Goal: Task Accomplishment & Management: Manage account settings

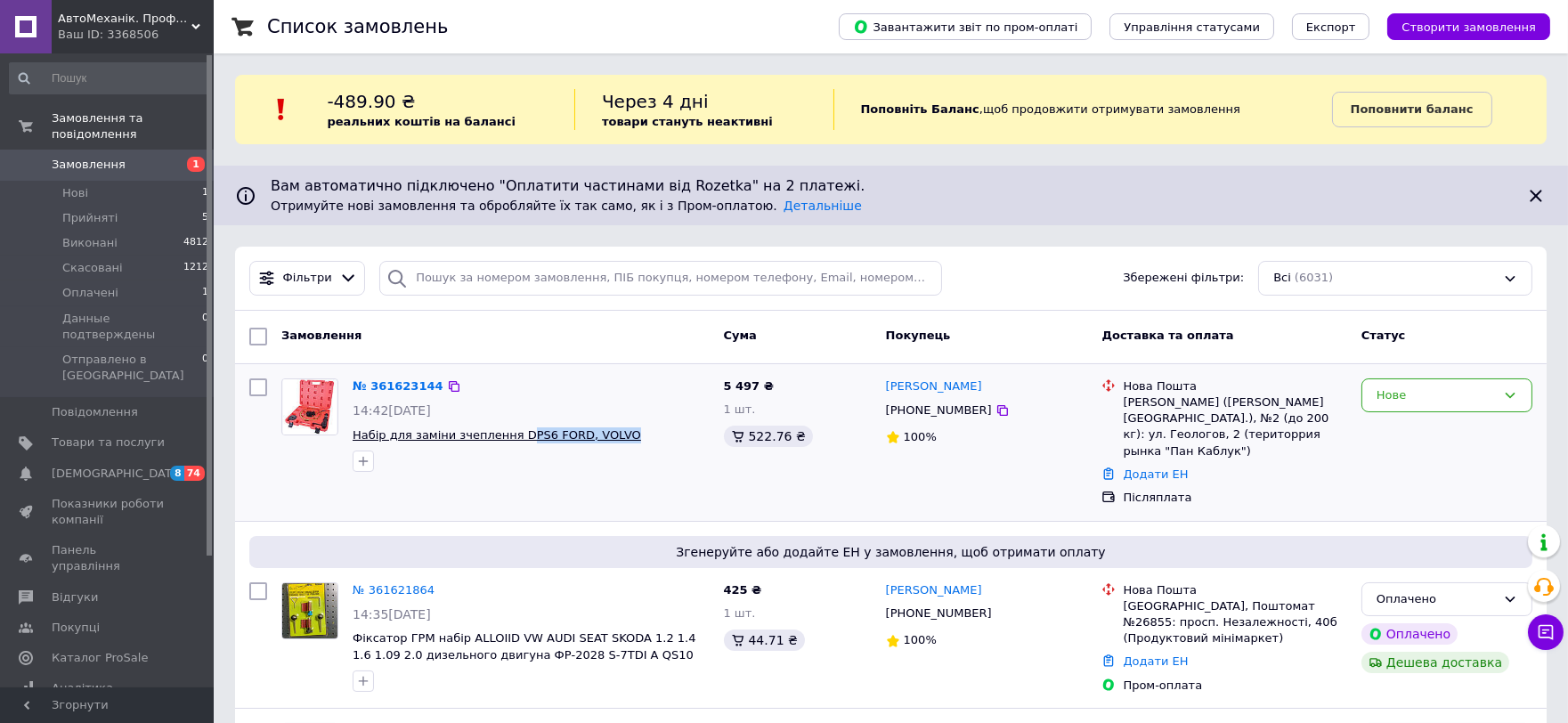
drag, startPoint x: 621, startPoint y: 429, endPoint x: 512, endPoint y: 436, distance: 109.2
click at [512, 436] on span "Набір для заміни зчеплення DPS6 FORD, VOLVO" at bounding box center [530, 435] width 357 height 17
click at [398, 380] on link "№ 361623144" at bounding box center [397, 386] width 90 height 14
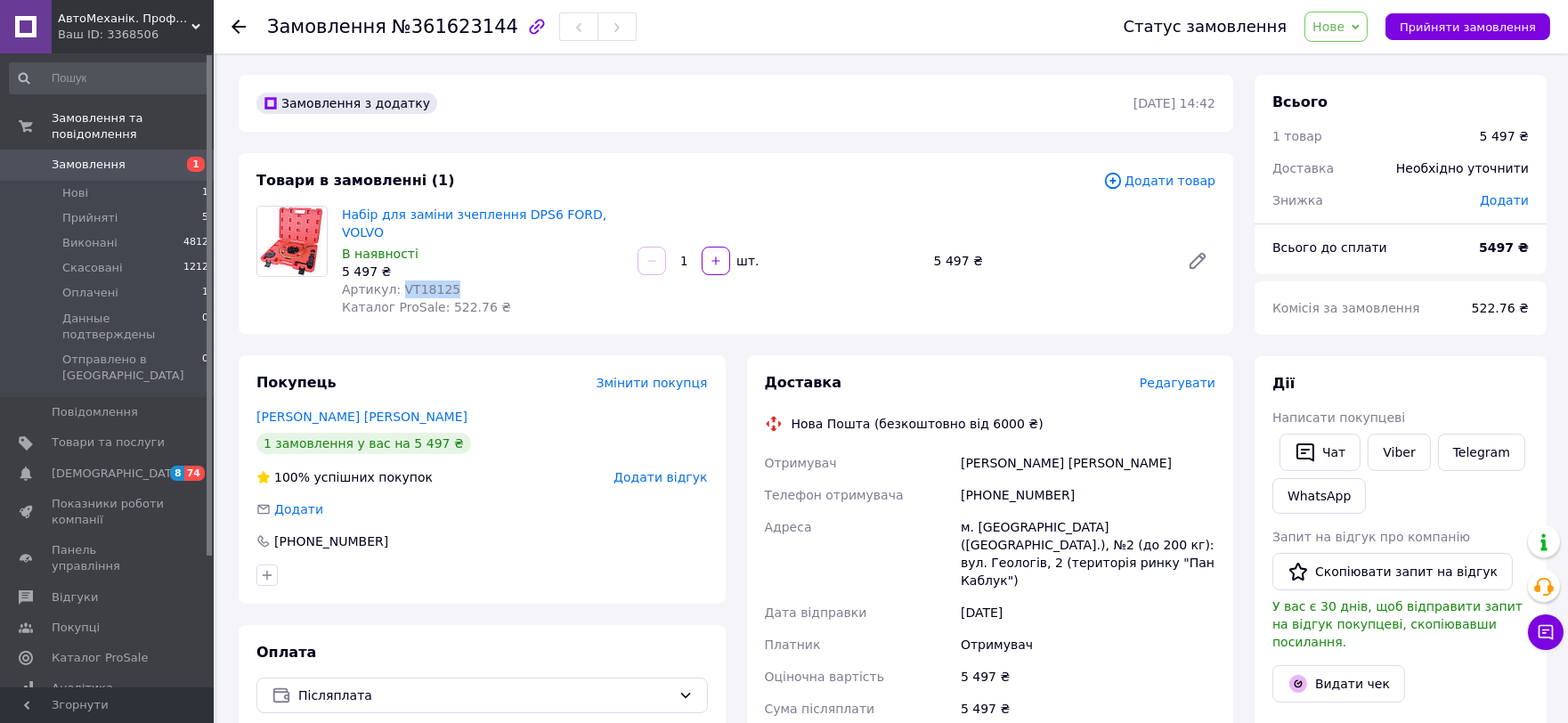
drag, startPoint x: 448, startPoint y: 271, endPoint x: 394, endPoint y: 271, distance: 54.0
click at [394, 281] on div "Артикул: VT18125" at bounding box center [483, 290] width 282 height 17
copy span "VT18125"
click at [87, 434] on span "Товари та послуги" at bounding box center [108, 442] width 113 height 16
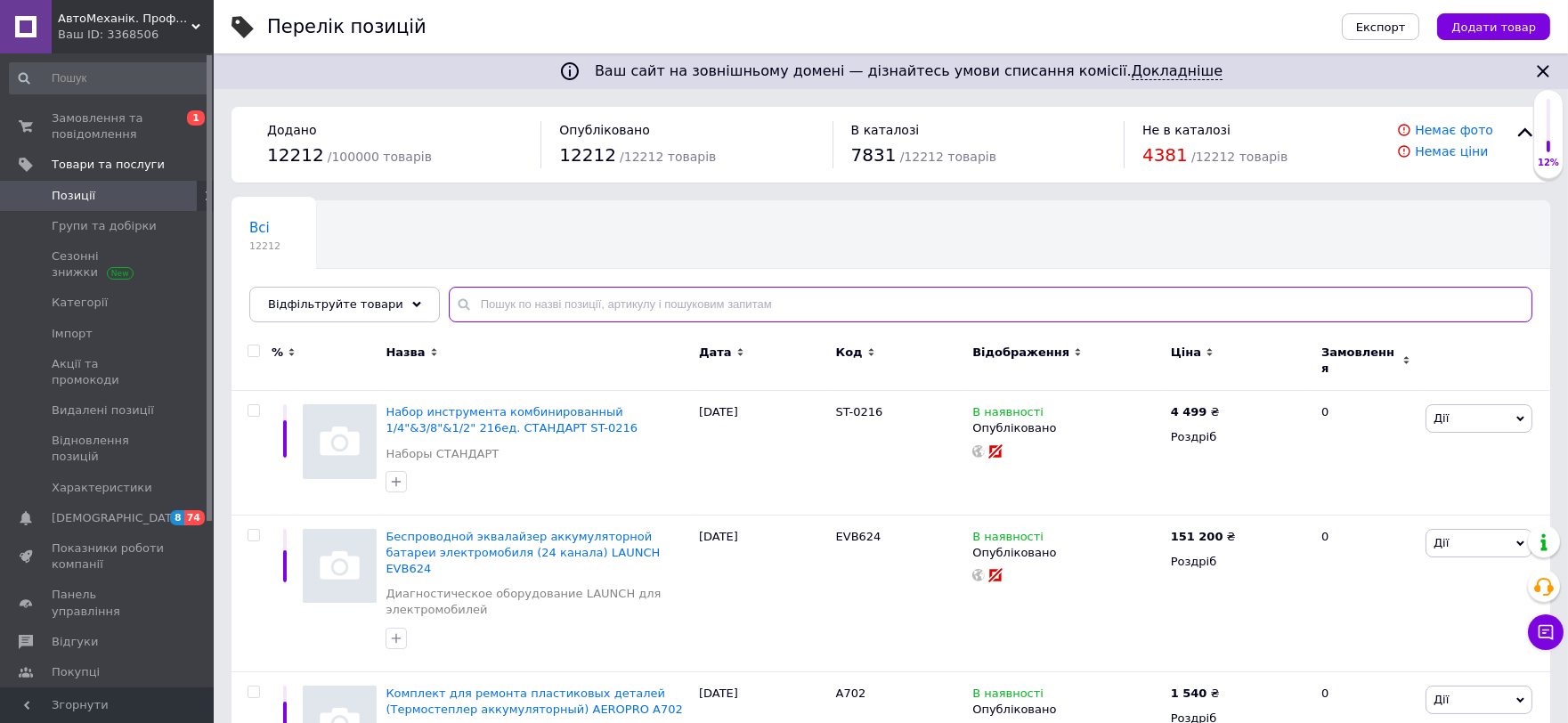
paste input "VT18125"
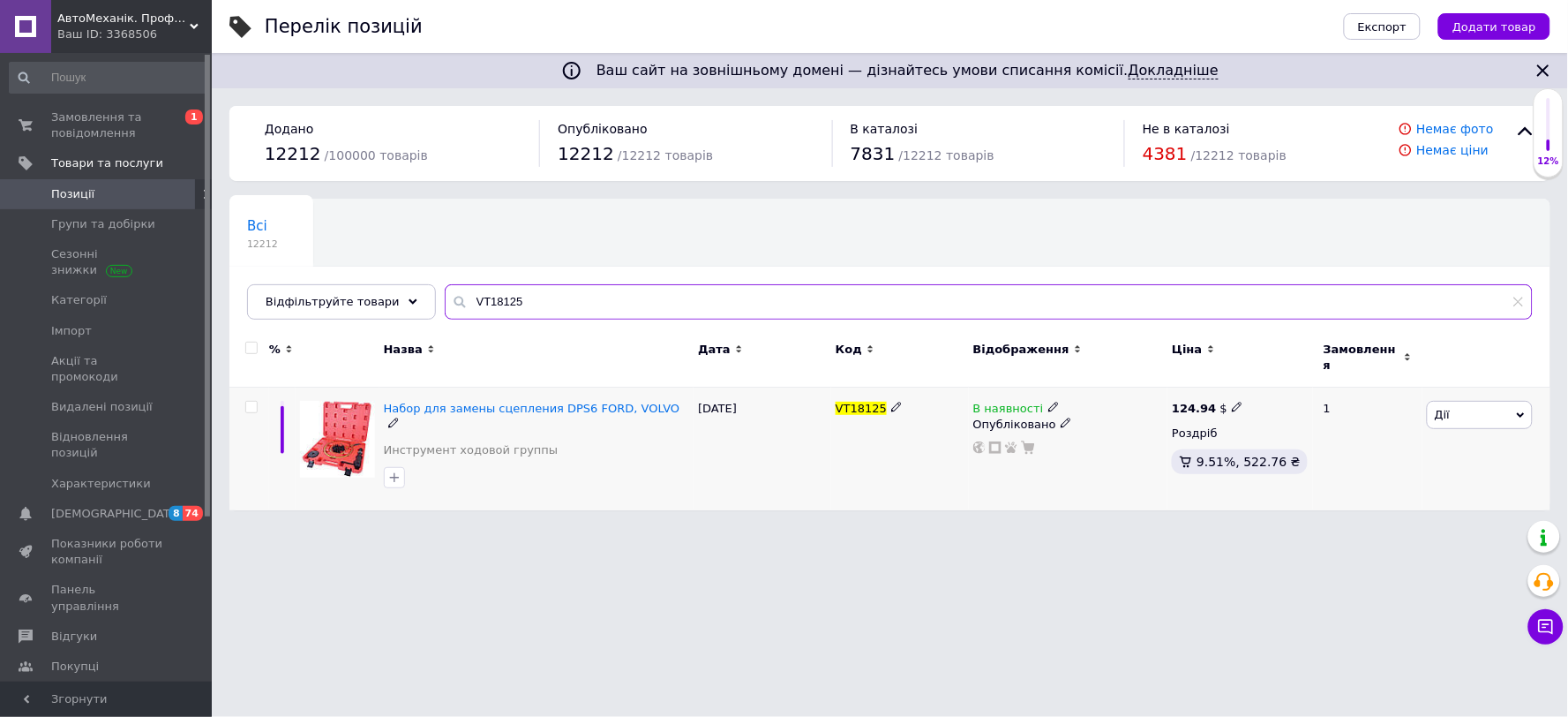
type input "VT18125"
click at [1049, 402] on icon at bounding box center [1054, 407] width 11 height 11
click at [1072, 412] on li "Немає в наявності" at bounding box center [1150, 422] width 168 height 25
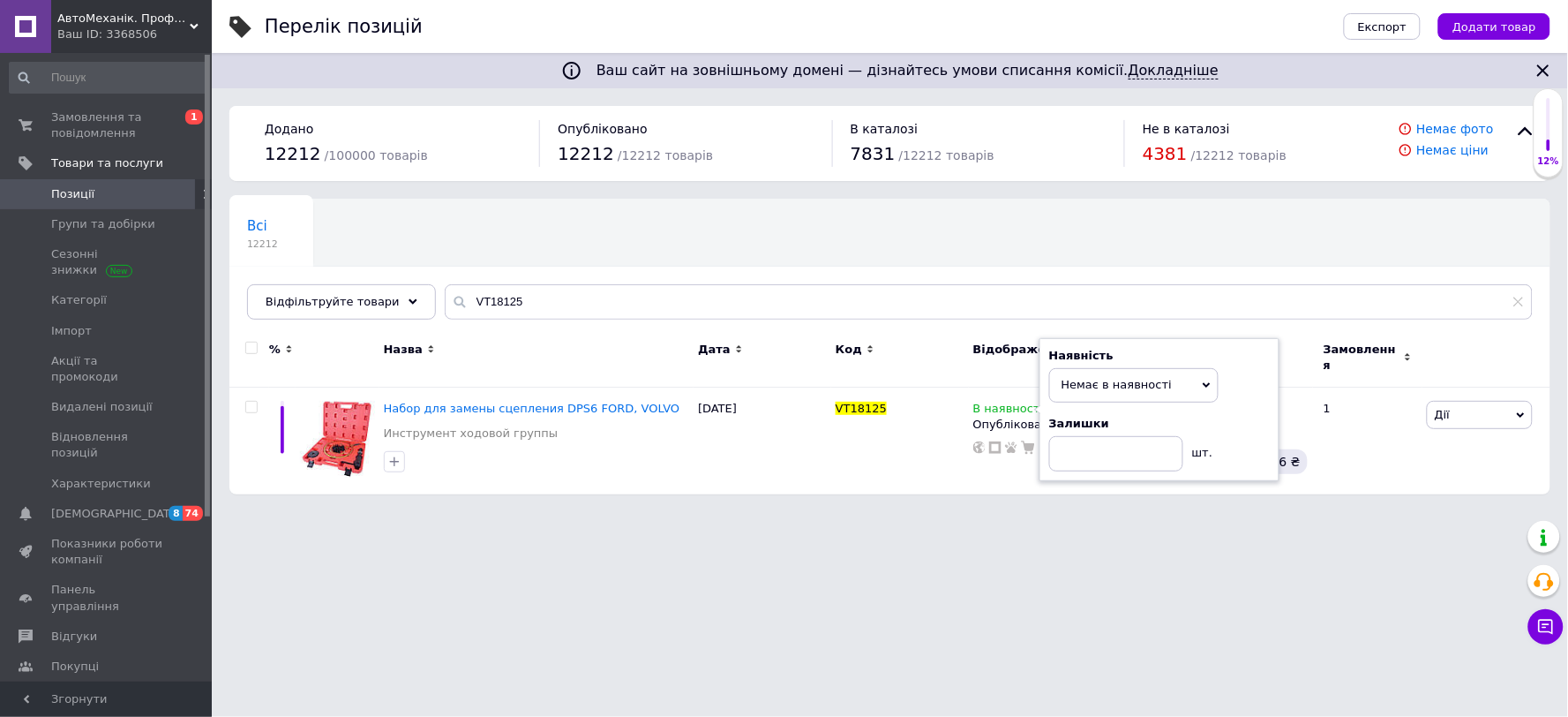
click at [1018, 501] on html "АвтоMеханік. Професійний інструмент для СТО та Автосервісу. Ваш ID: 3368506 Сай…" at bounding box center [784, 255] width 1568 height 512
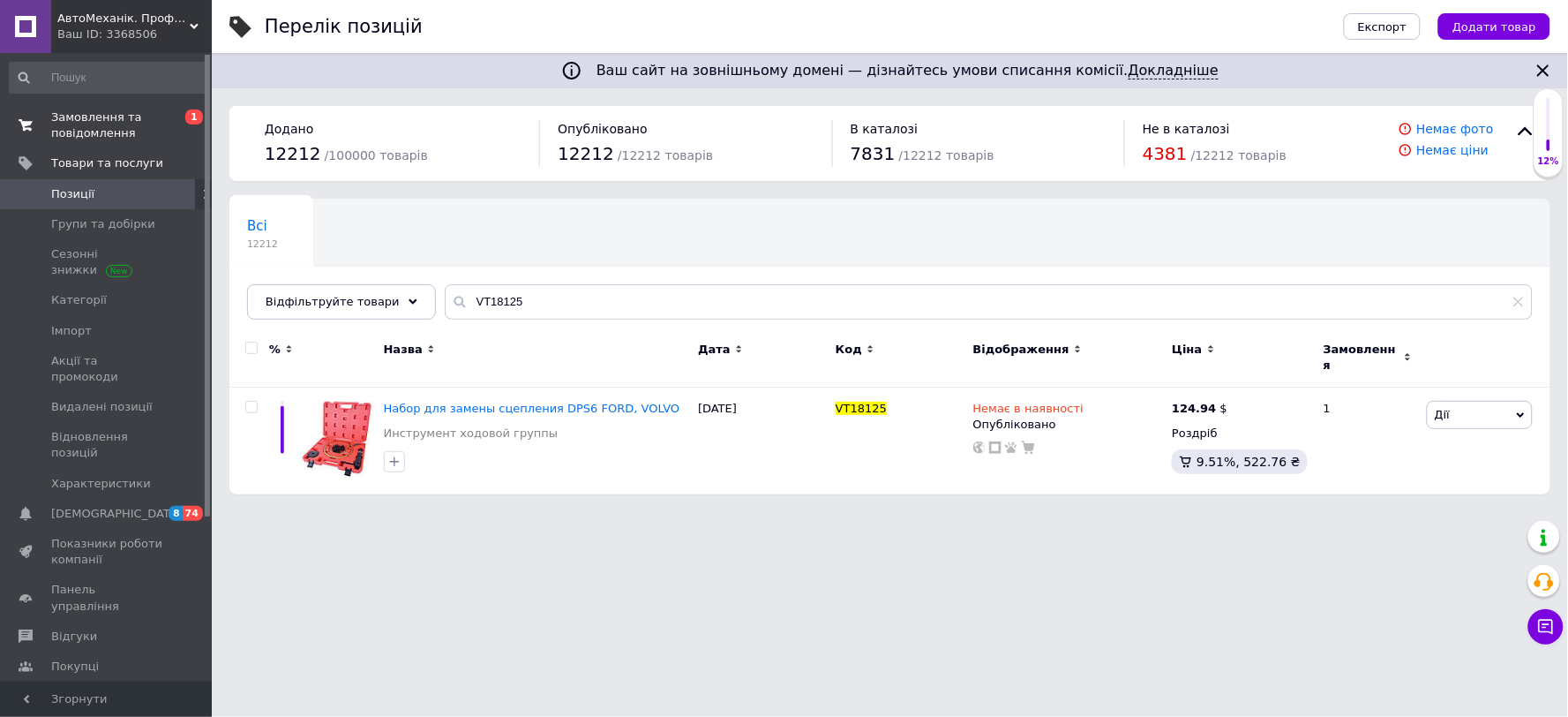
click at [95, 130] on span "Замовлення та повідомлення" at bounding box center [107, 125] width 112 height 32
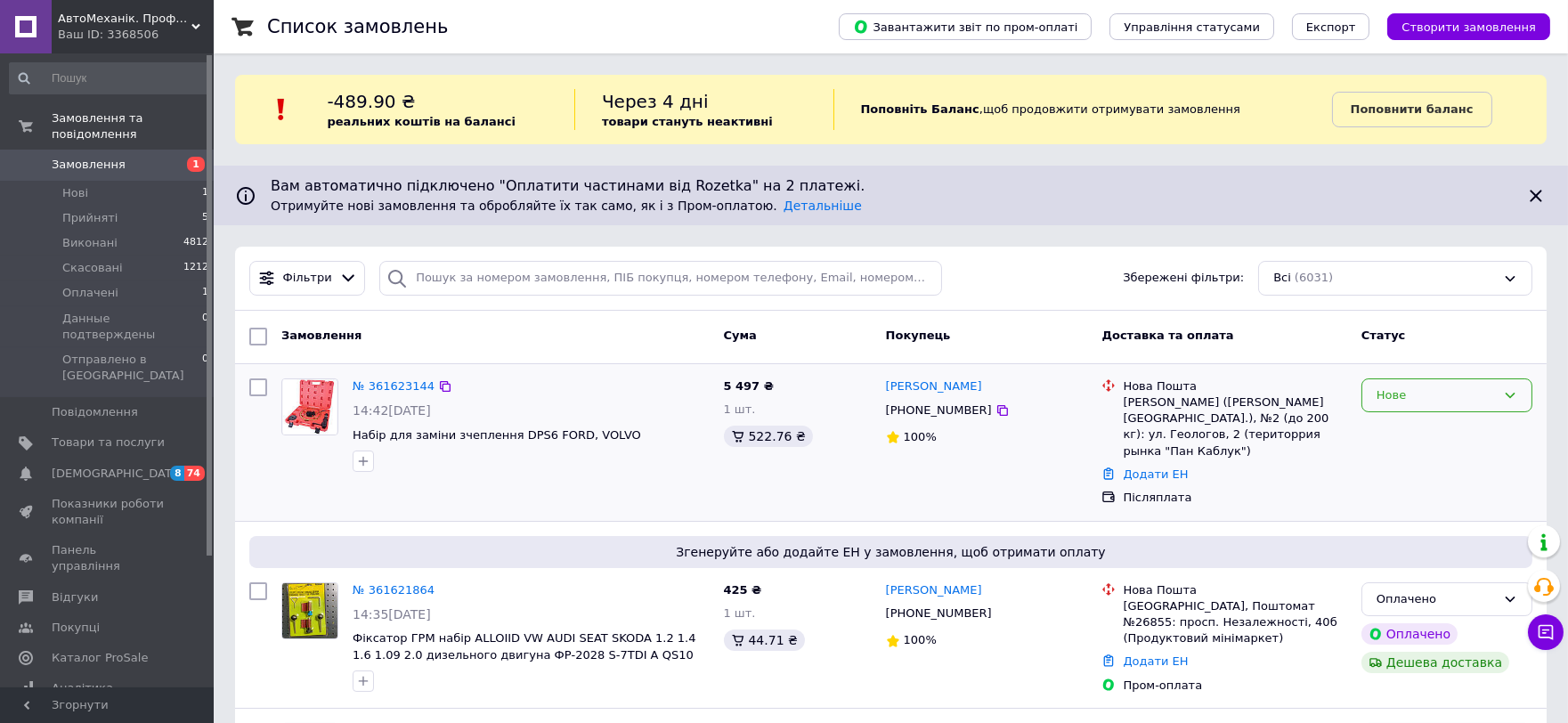
click at [1410, 401] on div "Нове" at bounding box center [1436, 396] width 119 height 18
click at [1405, 493] on li "Скасовано" at bounding box center [1447, 499] width 169 height 33
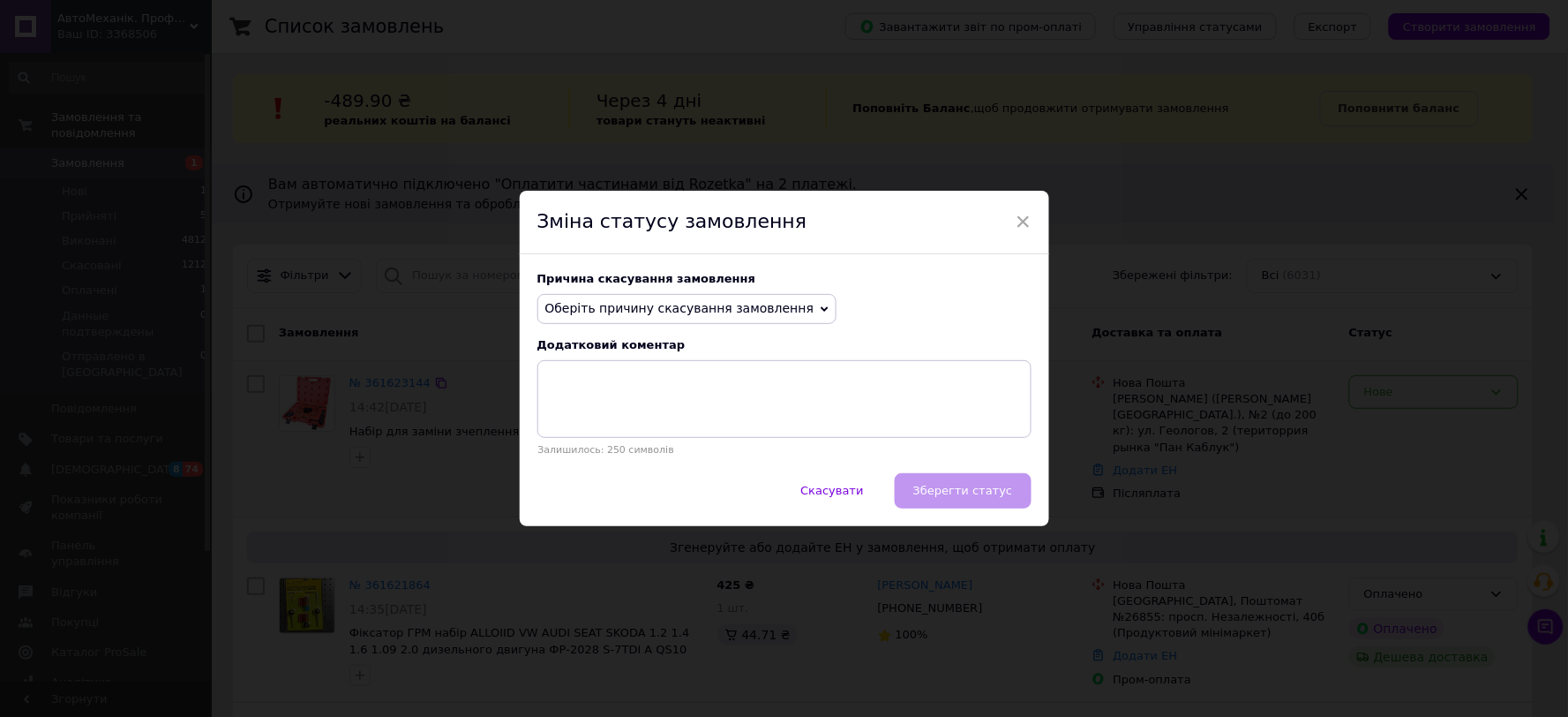
drag, startPoint x: 764, startPoint y: 303, endPoint x: 732, endPoint y: 338, distance: 47.4
click at [763, 303] on span "Оберіть причину скасування замовлення" at bounding box center [679, 307] width 269 height 14
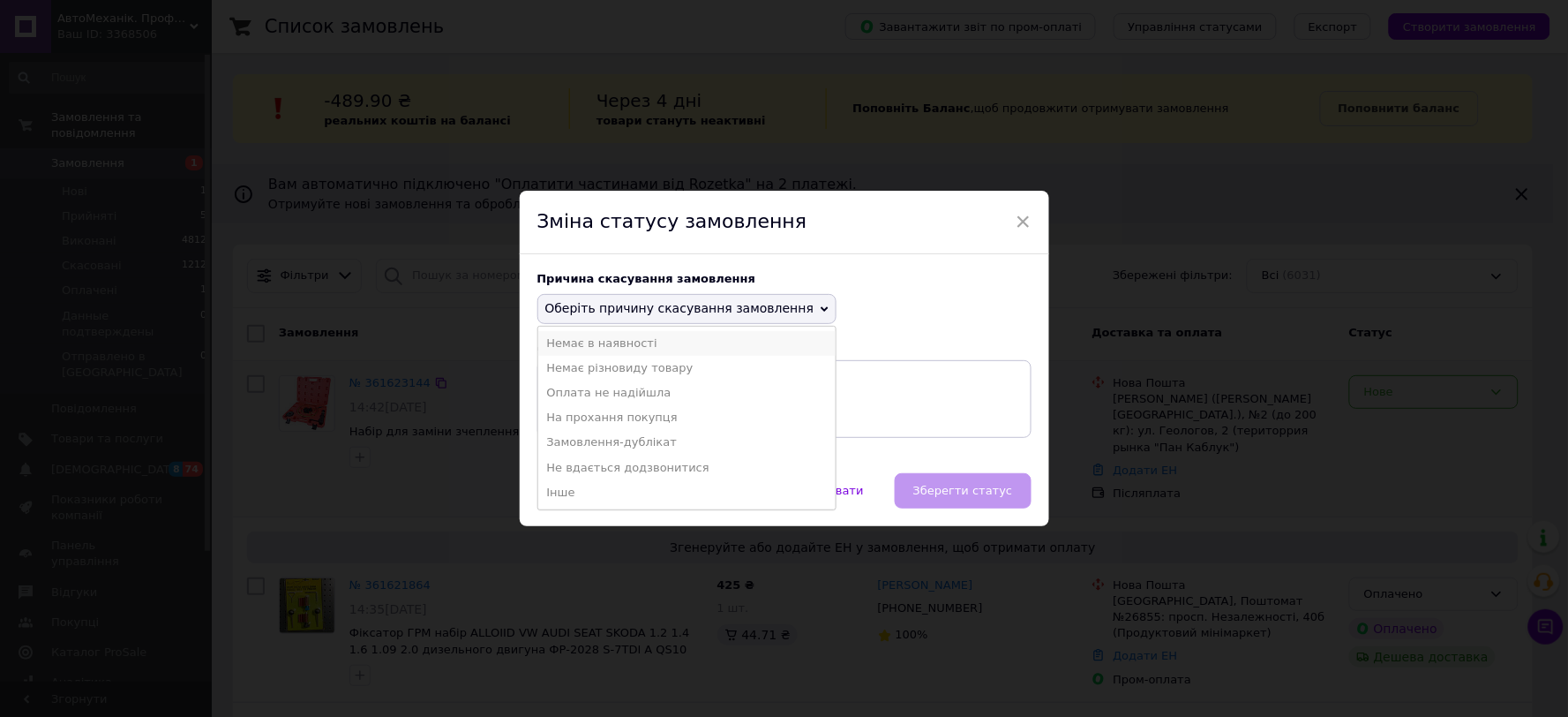
click at [668, 345] on li "Немає в наявності" at bounding box center [688, 344] width 299 height 25
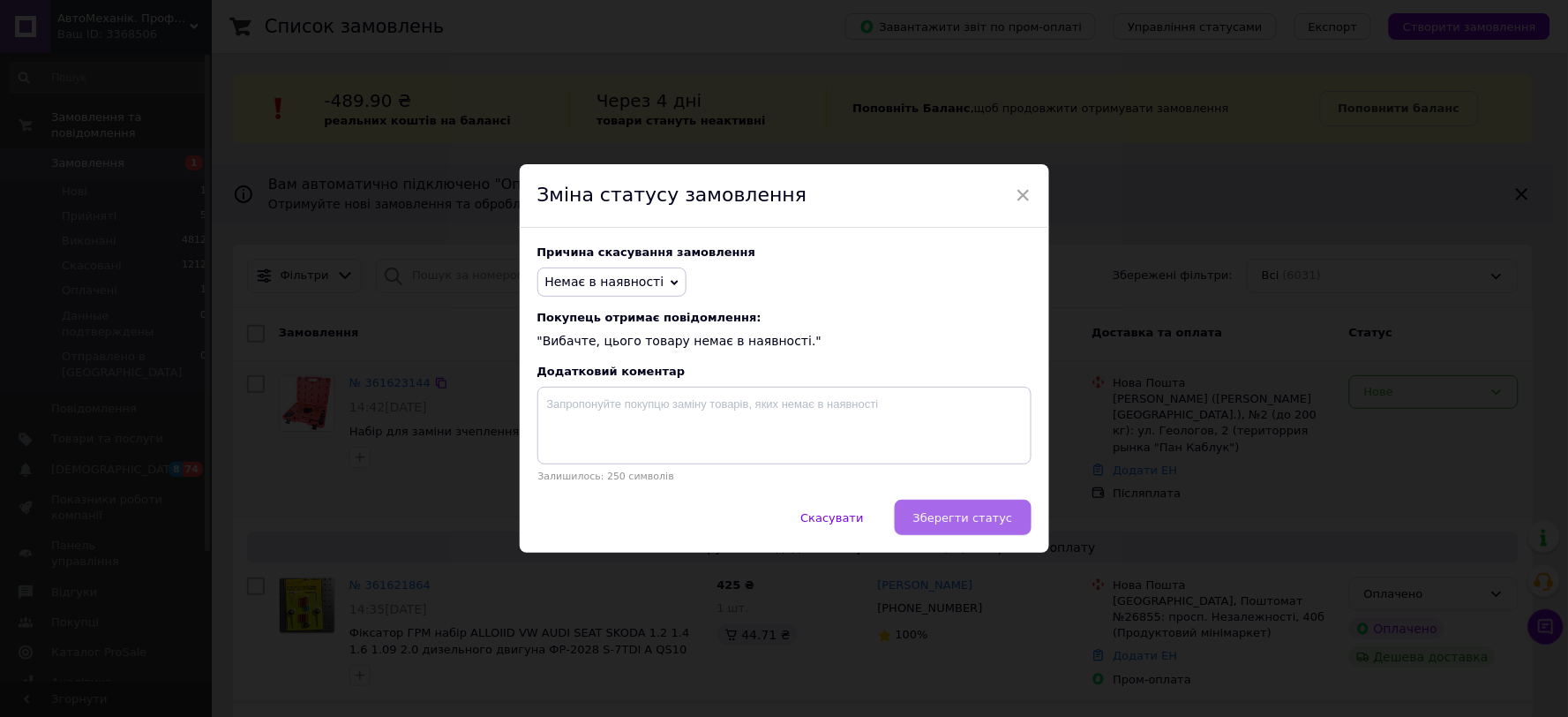
click at [975, 511] on button "Зберегти статус" at bounding box center [963, 518] width 137 height 36
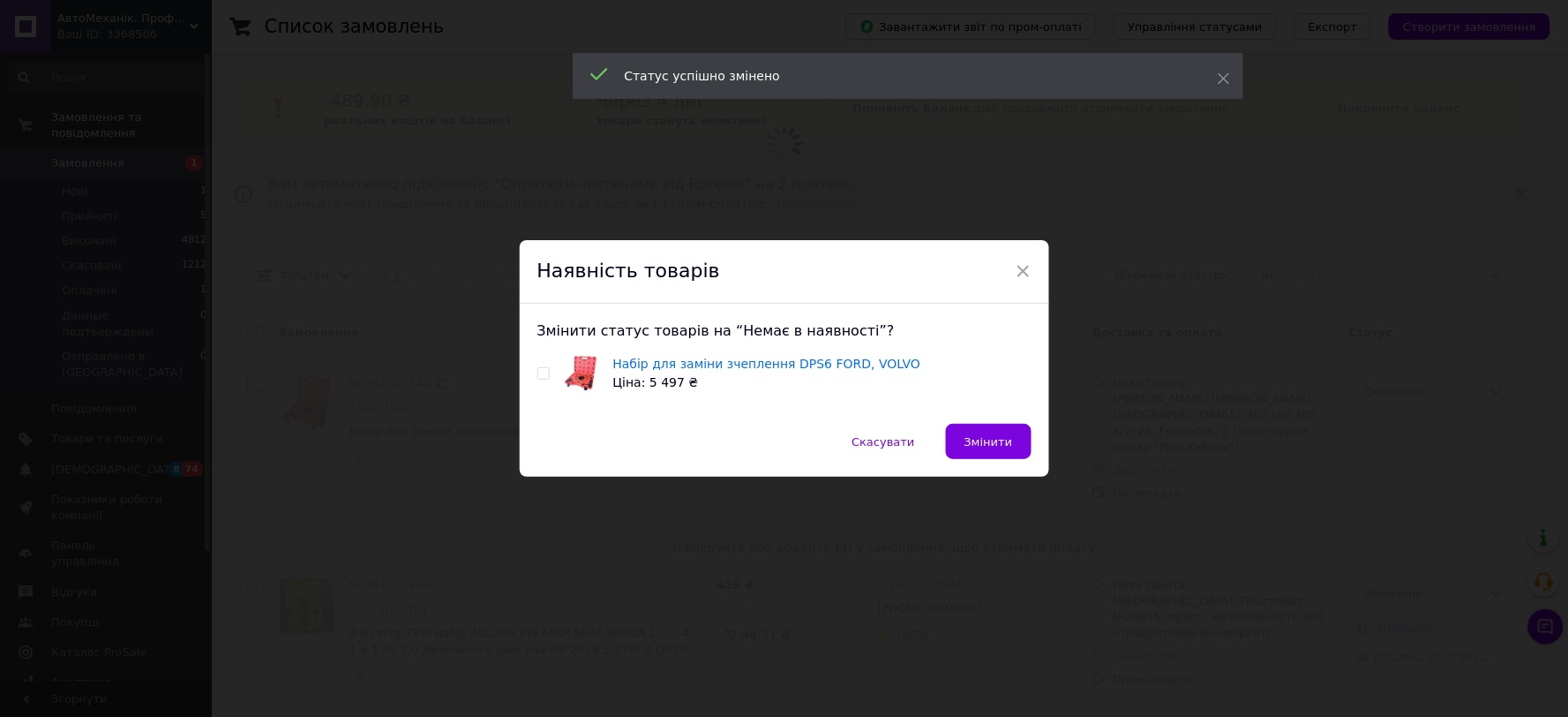
drag, startPoint x: 542, startPoint y: 373, endPoint x: 563, endPoint y: 382, distance: 22.8
click at [542, 372] on input "checkbox" at bounding box center [543, 374] width 12 height 12
checkbox input "true"
click at [973, 436] on span "Змінити" at bounding box center [988, 442] width 48 height 13
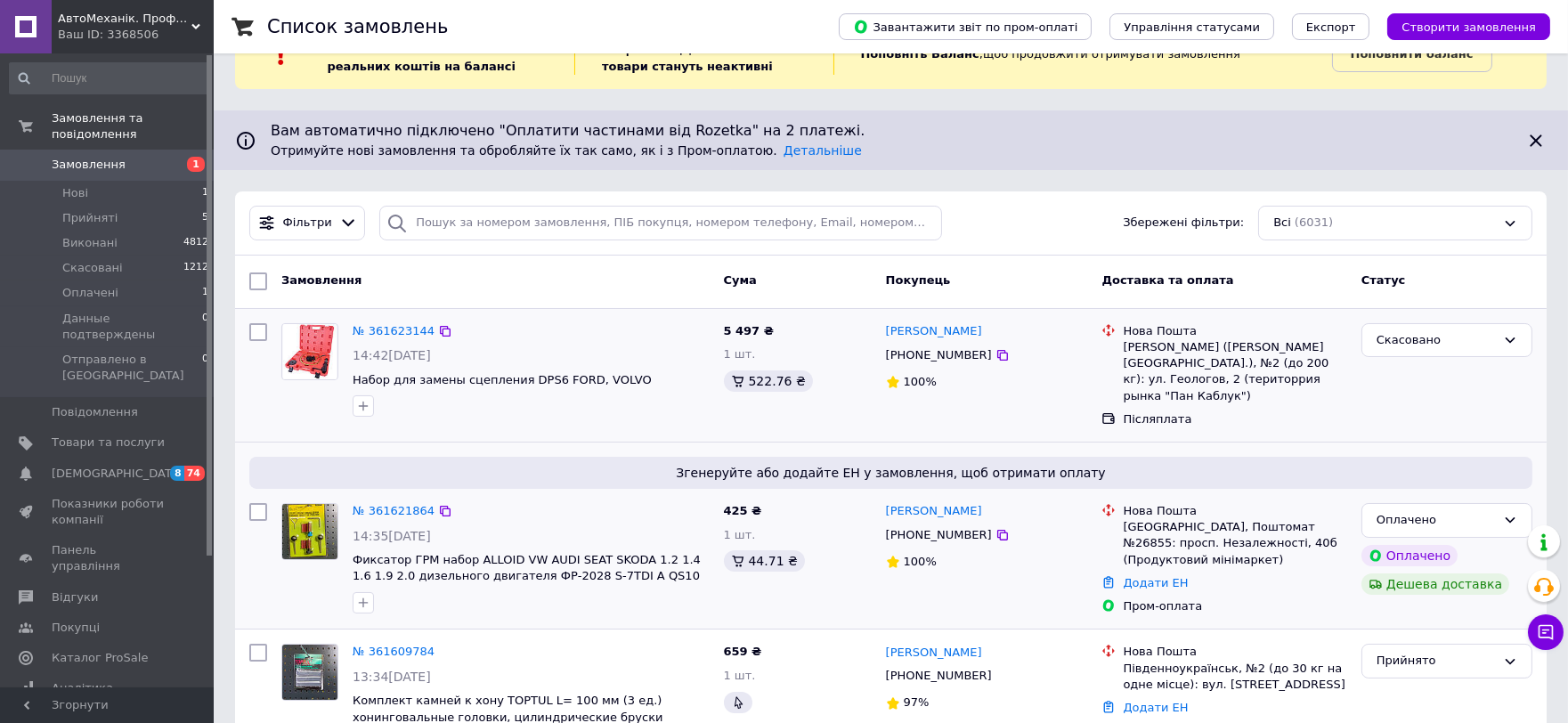
scroll to position [99, 0]
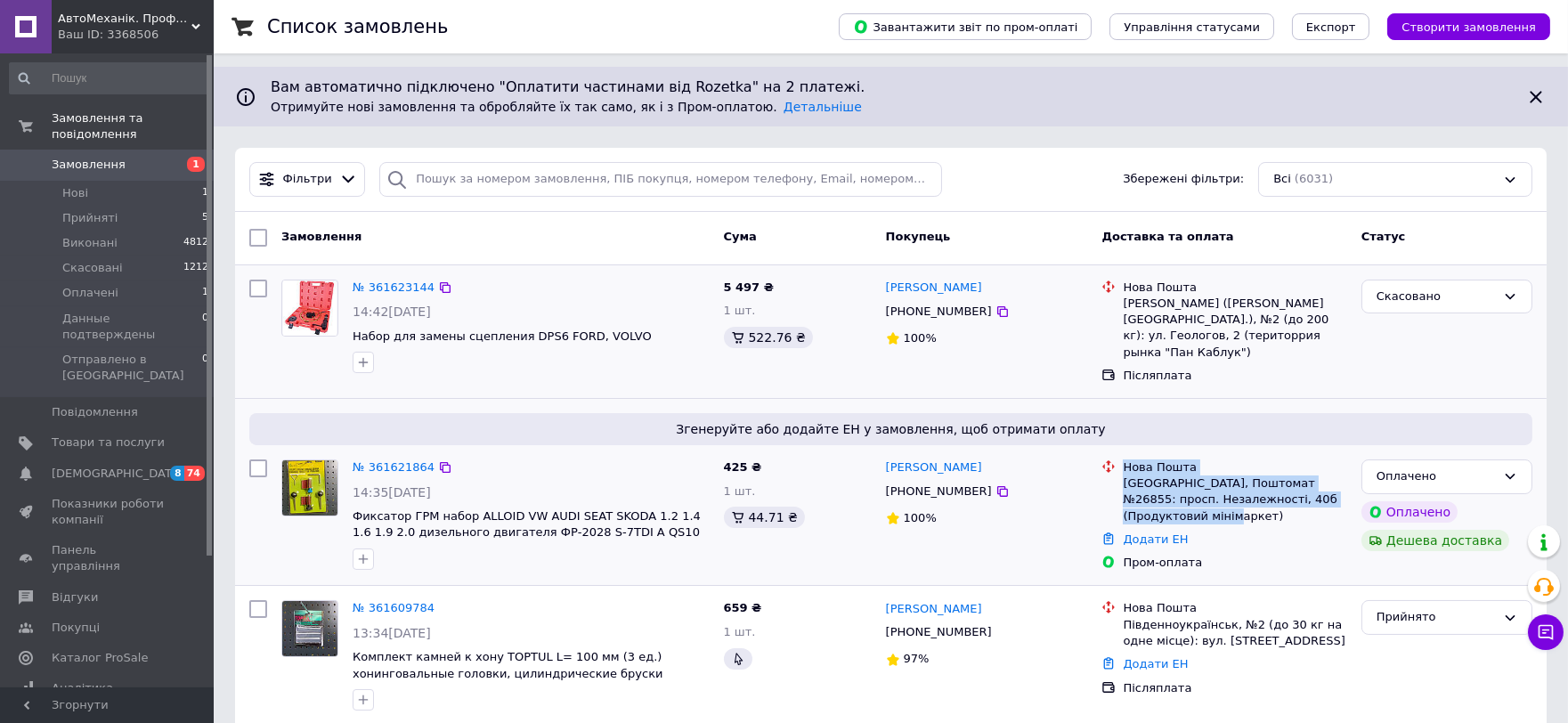
drag, startPoint x: 1124, startPoint y: 455, endPoint x: 1195, endPoint y: 502, distance: 85.1
click at [1195, 502] on div "Нова Пошта Краматорськ, Поштомат №26855: просп. Незалежності, 40б (Продуктовий …" at bounding box center [1234, 492] width 230 height 65
copy div "Нова Пошта Краматорськ, Поштомат №26855: просп. Незалежності, 40б (Продуктовий …"
drag, startPoint x: 971, startPoint y: 456, endPoint x: 887, endPoint y: 455, distance: 84.0
click at [887, 458] on div "[PERSON_NAME]" at bounding box center [987, 467] width 206 height 20
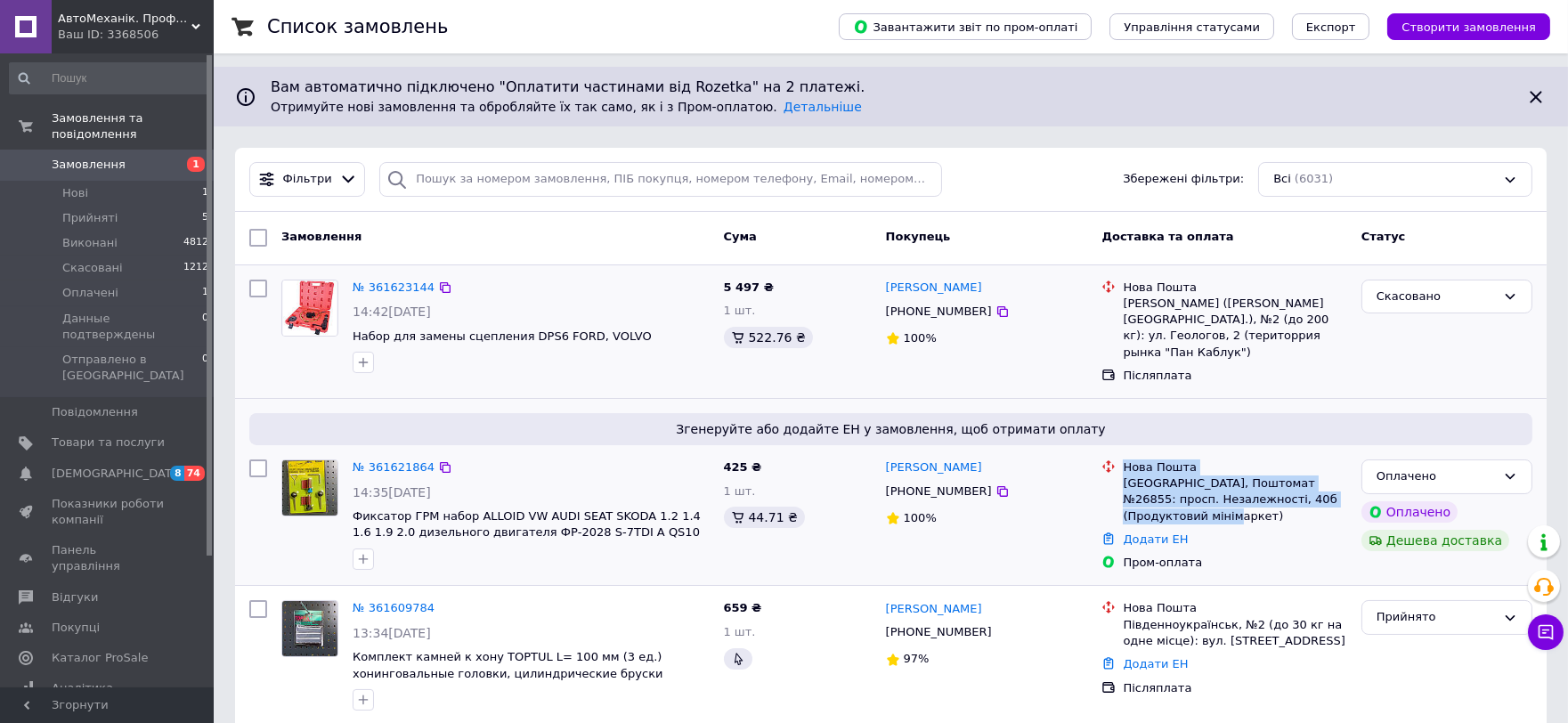
copy link "[PERSON_NAME]"
click at [997, 486] on icon at bounding box center [1002, 491] width 11 height 11
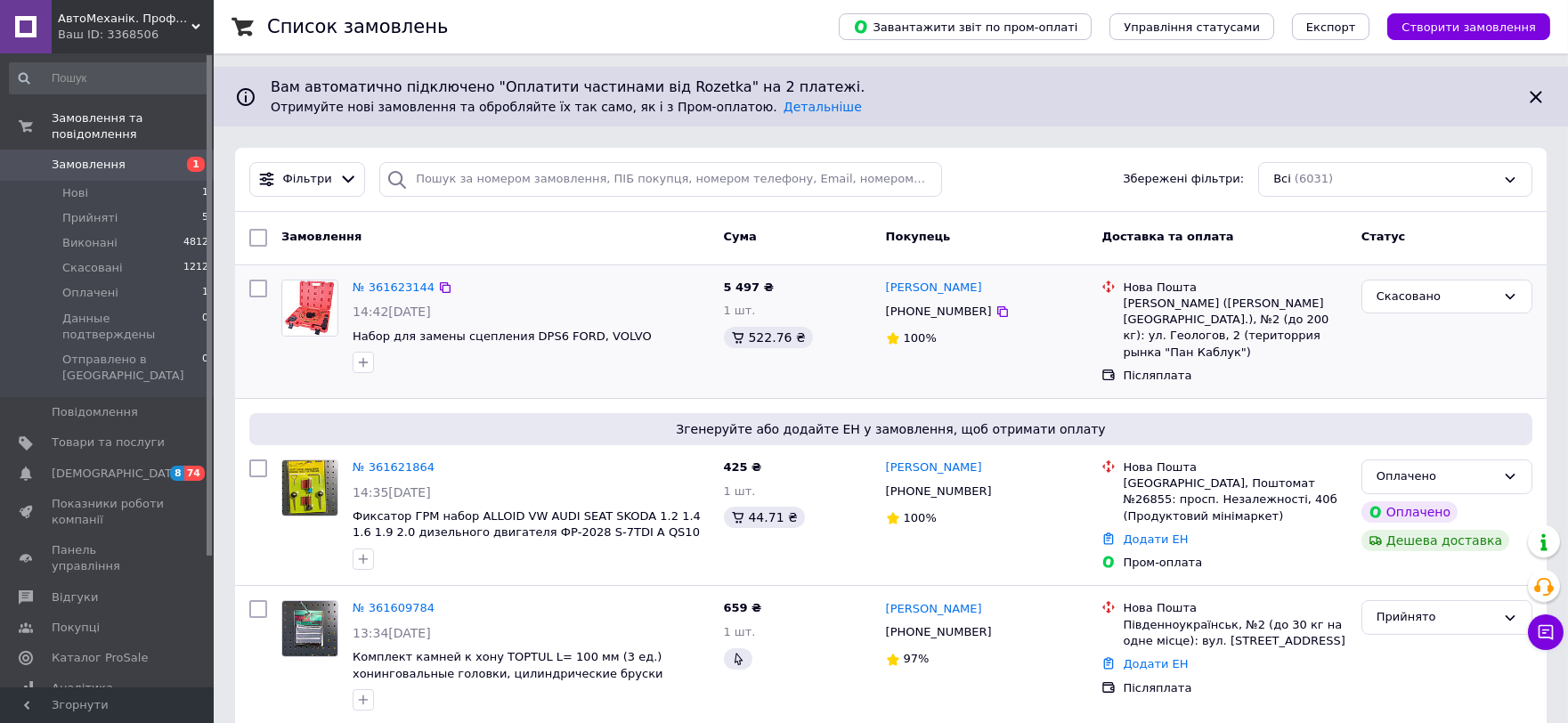
click at [104, 465] on span "[DEMOGRAPHIC_DATA]" at bounding box center [118, 473] width 132 height 16
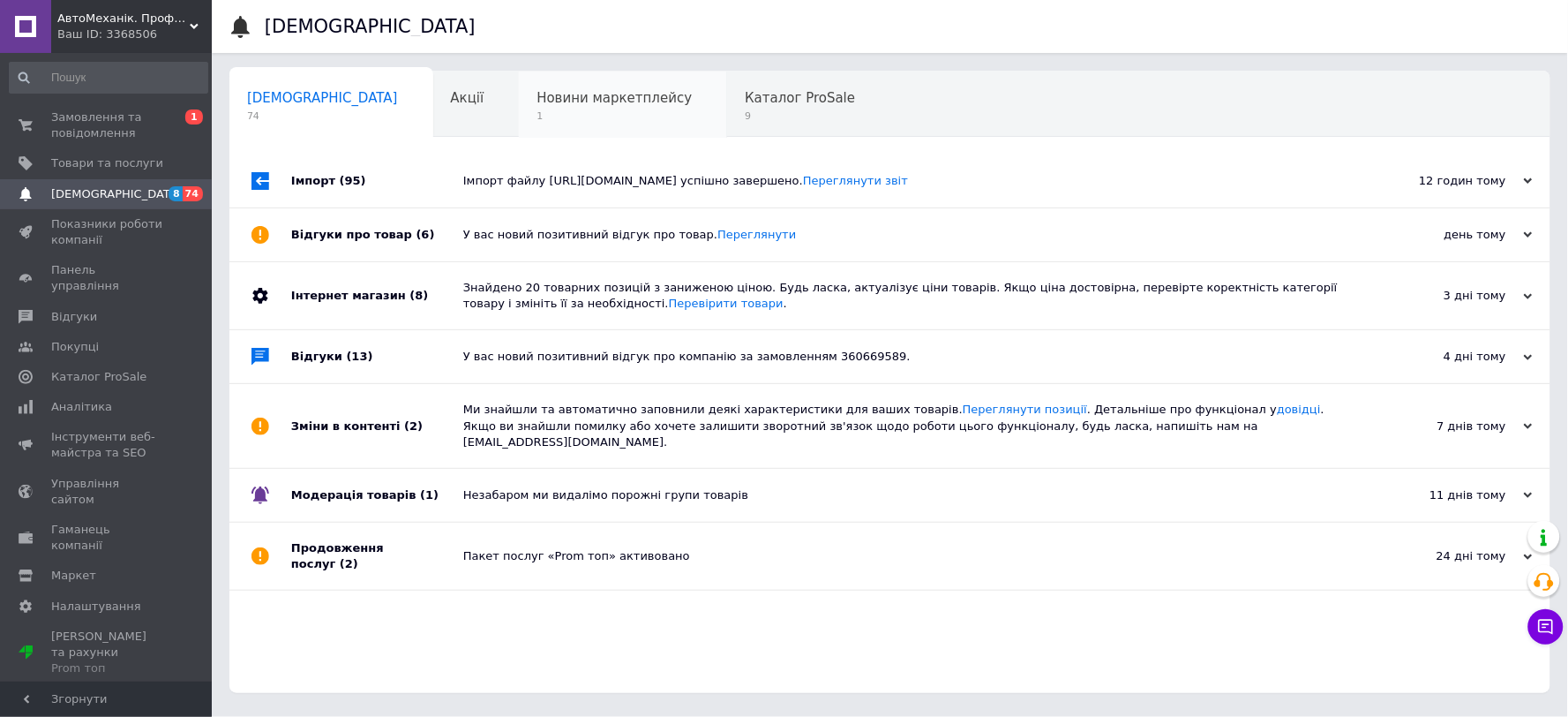
click at [536, 101] on span "Новини маркетплейсу" at bounding box center [614, 97] width 155 height 15
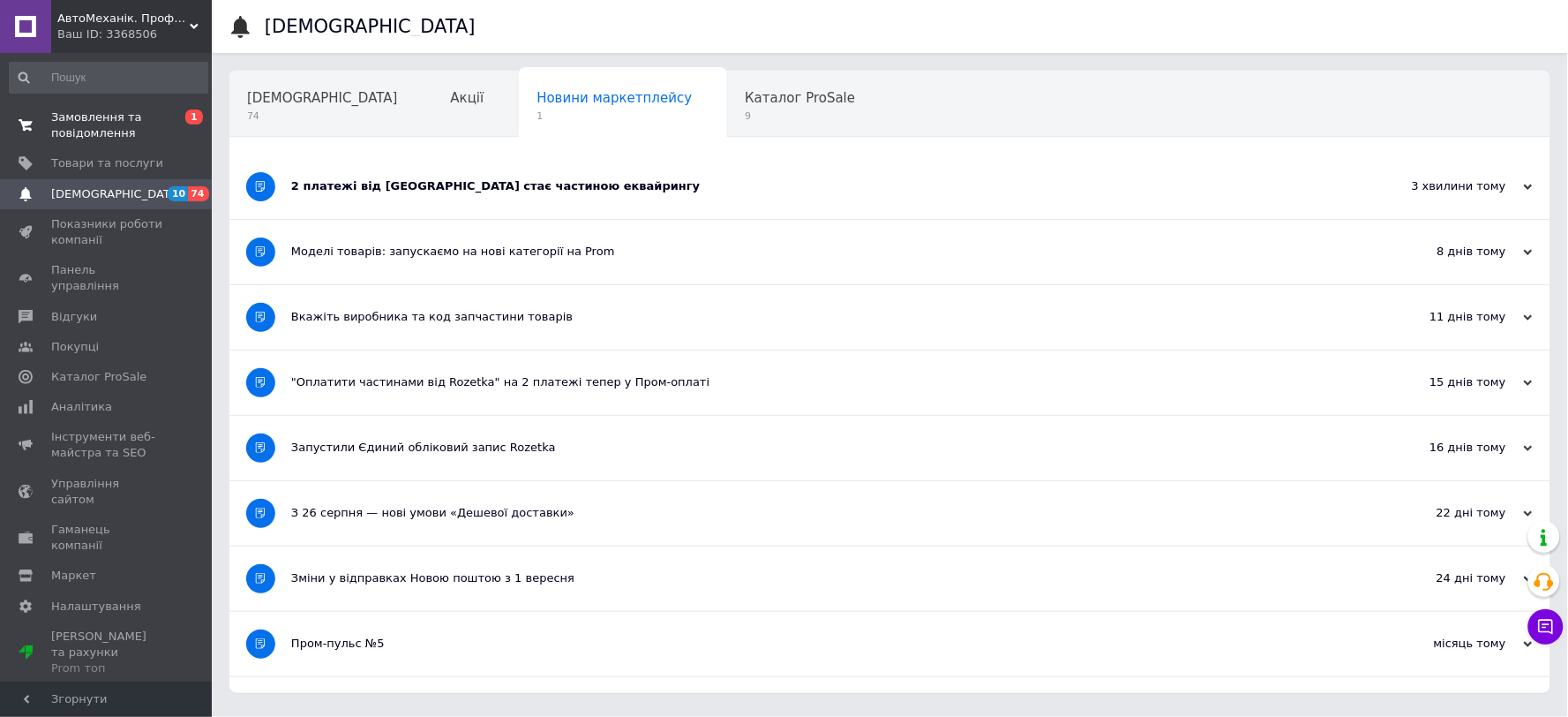
click at [124, 121] on span "Замовлення та повідомлення" at bounding box center [107, 125] width 112 height 32
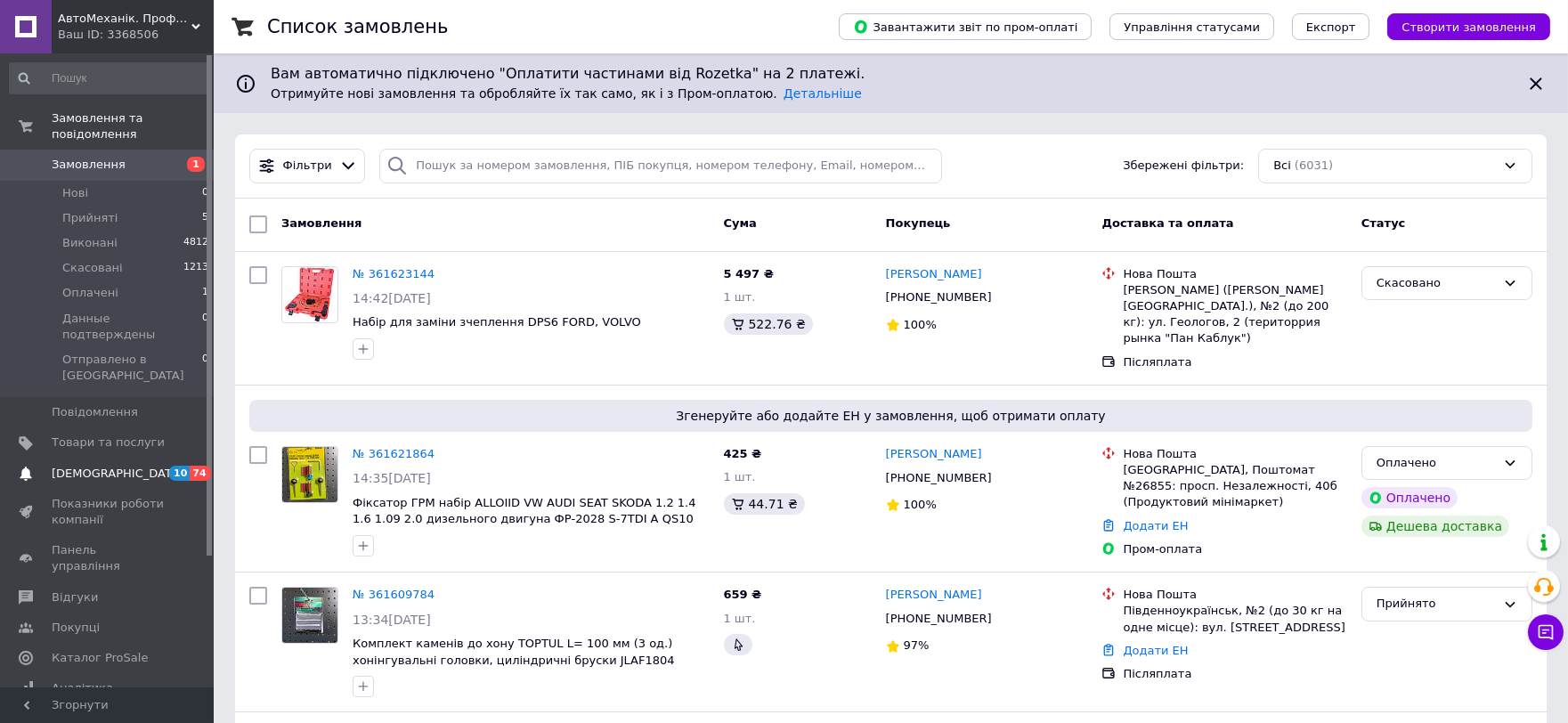
click at [69, 465] on span "[DEMOGRAPHIC_DATA]" at bounding box center [118, 473] width 132 height 16
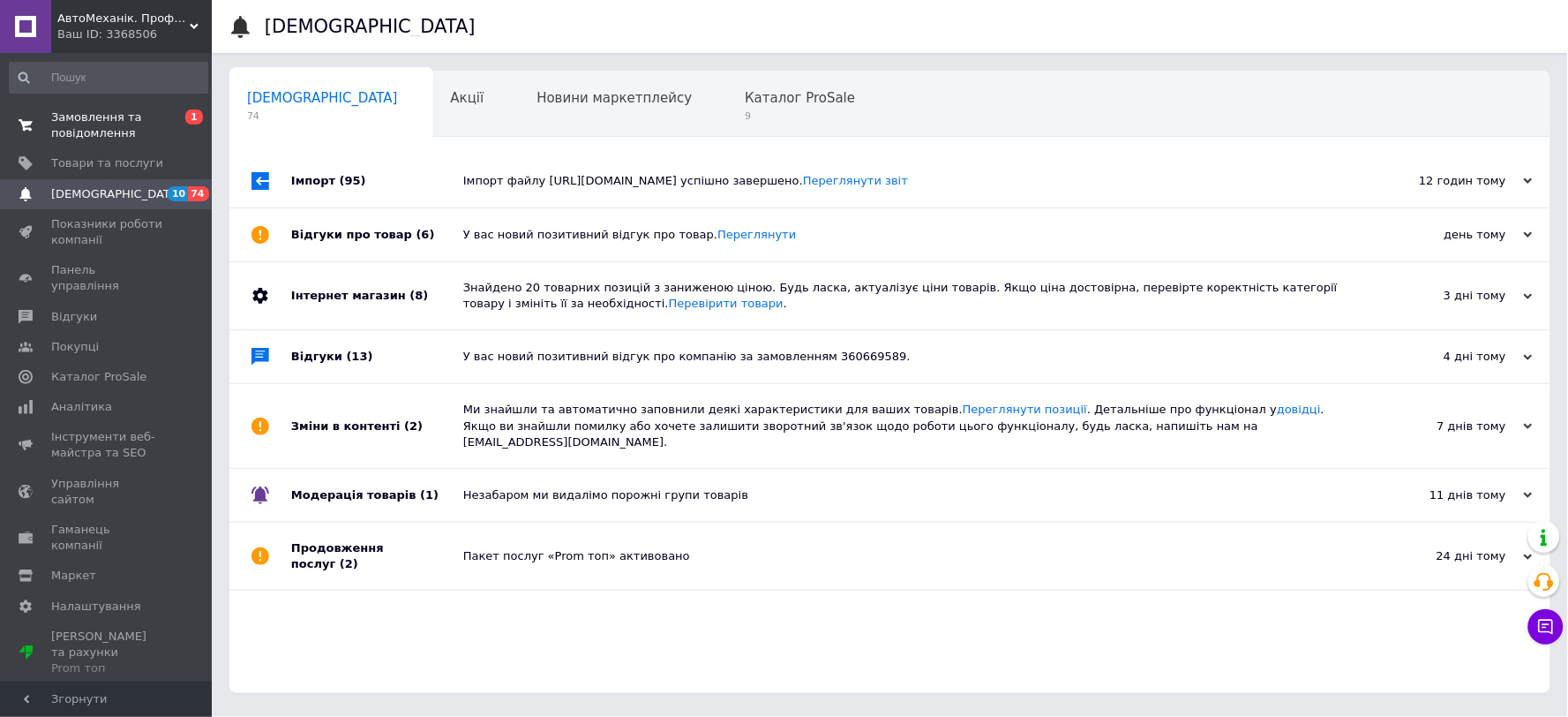
click at [76, 131] on span "Замовлення та повідомлення" at bounding box center [107, 125] width 112 height 32
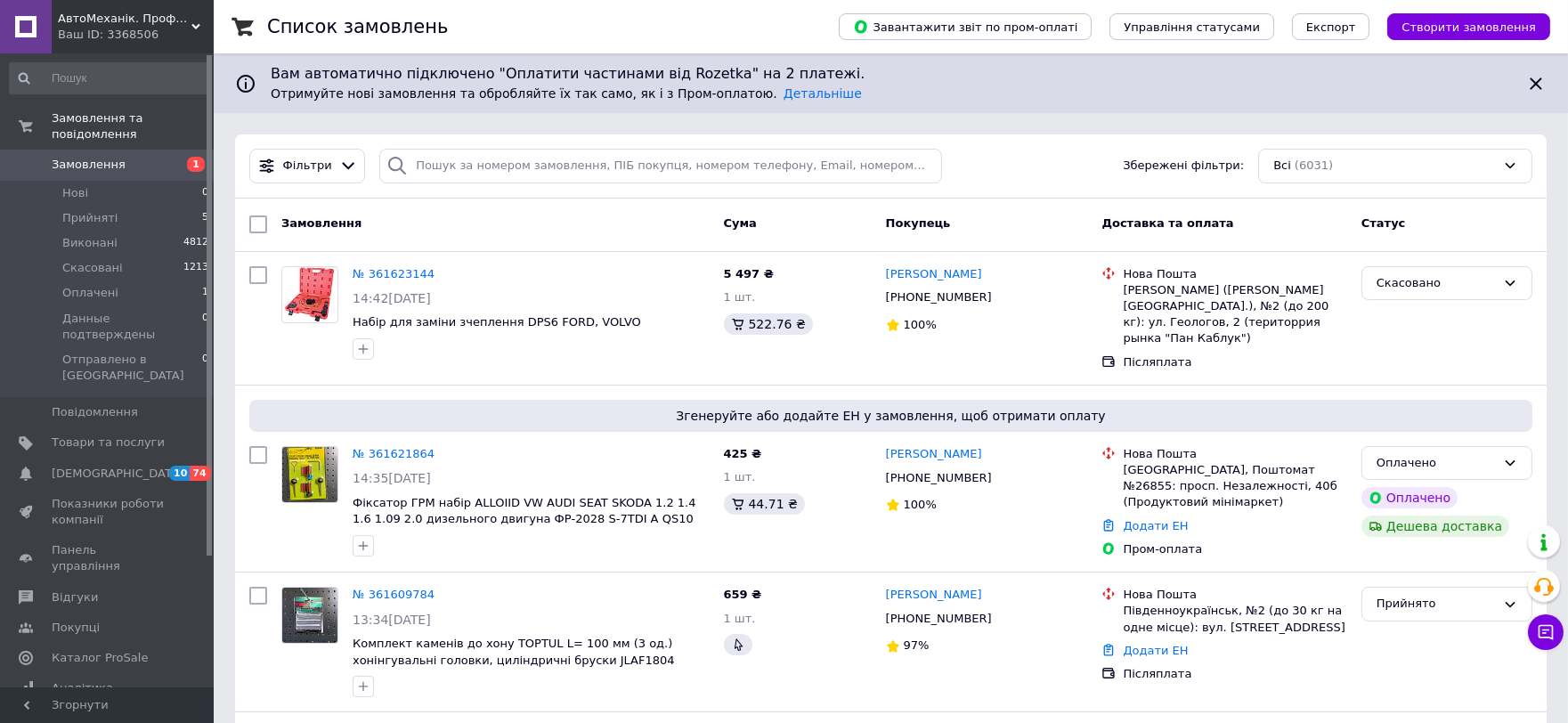
click at [126, 156] on span "Замовлення" at bounding box center [108, 164] width 113 height 16
click at [89, 465] on span "[DEMOGRAPHIC_DATA]" at bounding box center [118, 473] width 132 height 16
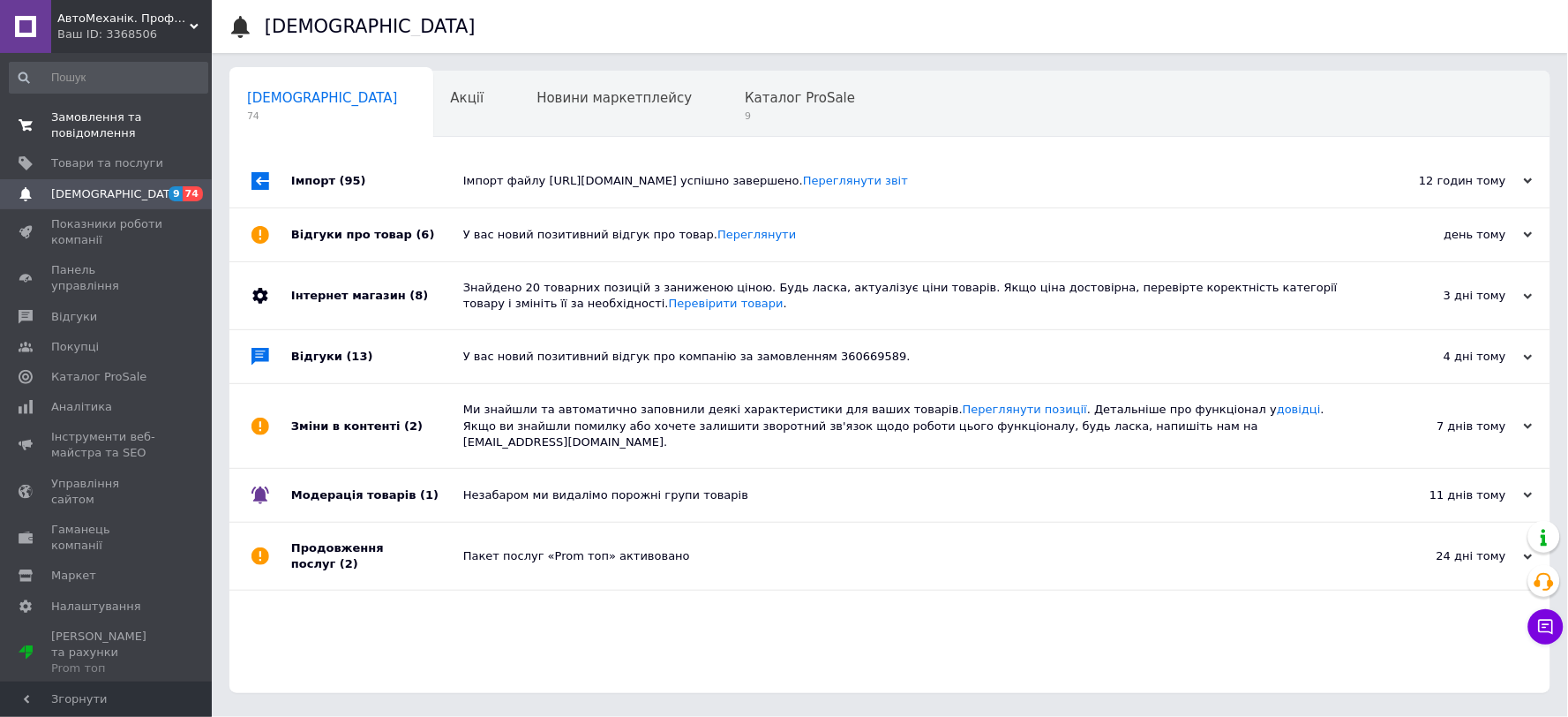
click at [86, 129] on span "Замовлення та повідомлення" at bounding box center [107, 125] width 112 height 32
